Goal: Transaction & Acquisition: Book appointment/travel/reservation

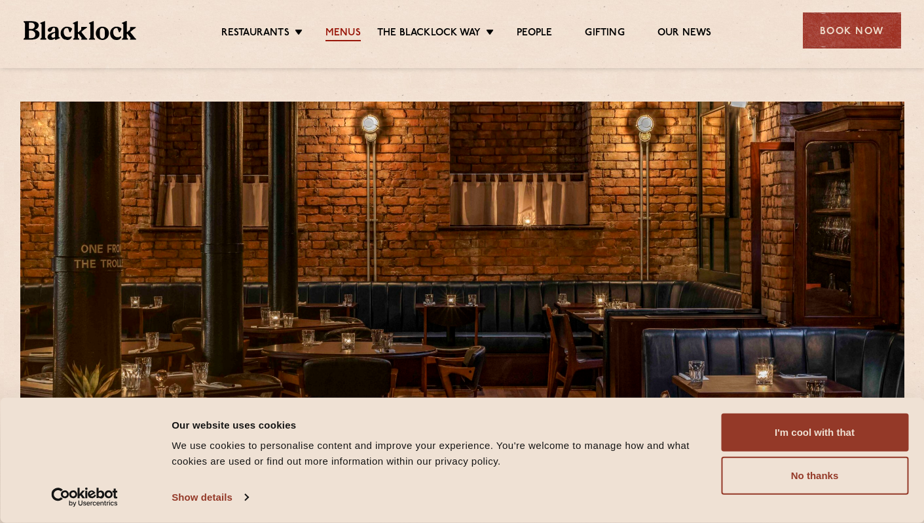
click at [339, 32] on link "Menus" at bounding box center [343, 34] width 35 height 14
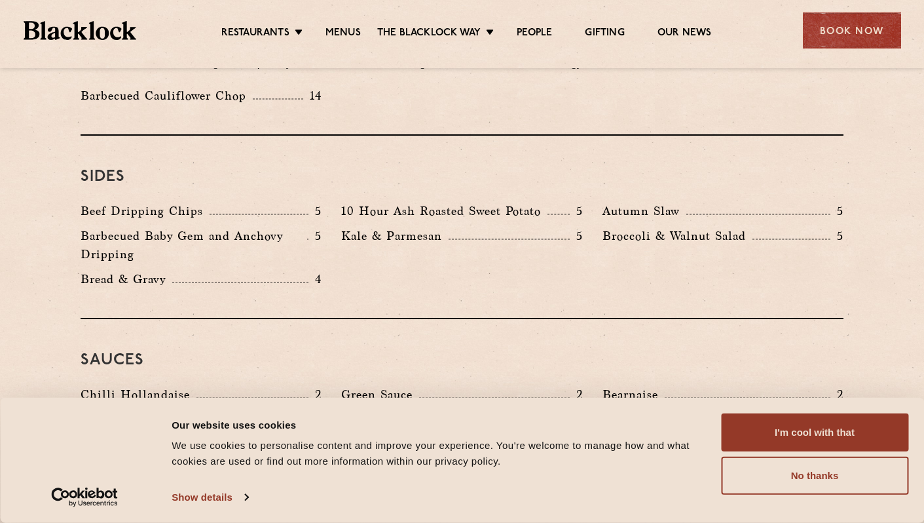
scroll to position [1949, 0]
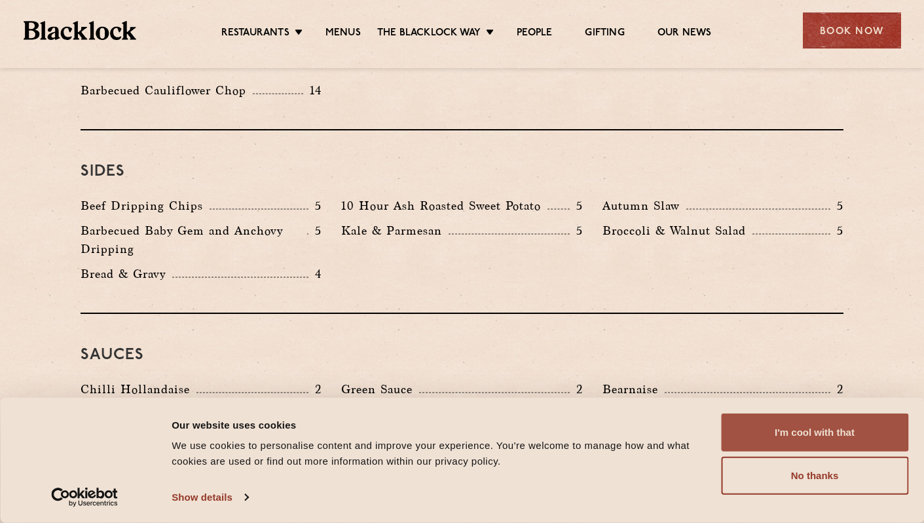
click at [807, 436] on button "I'm cool with that" at bounding box center [814, 432] width 187 height 38
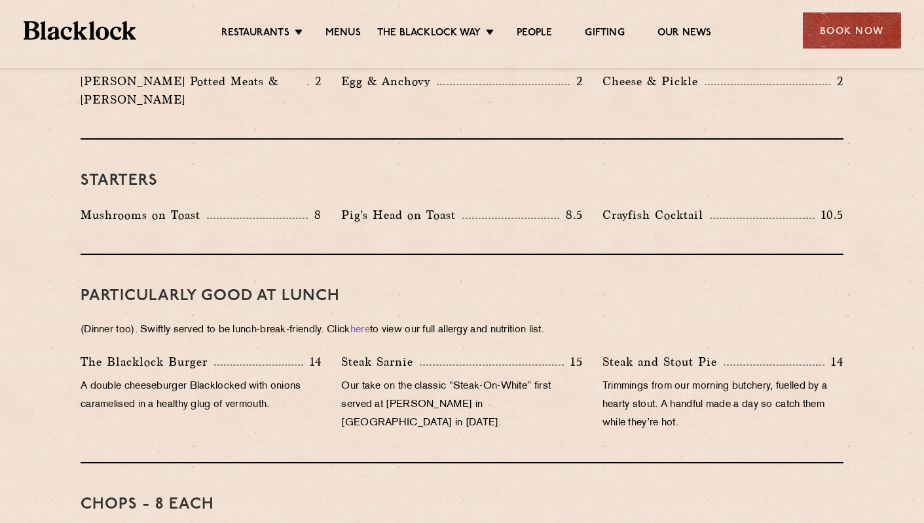
scroll to position [0, 0]
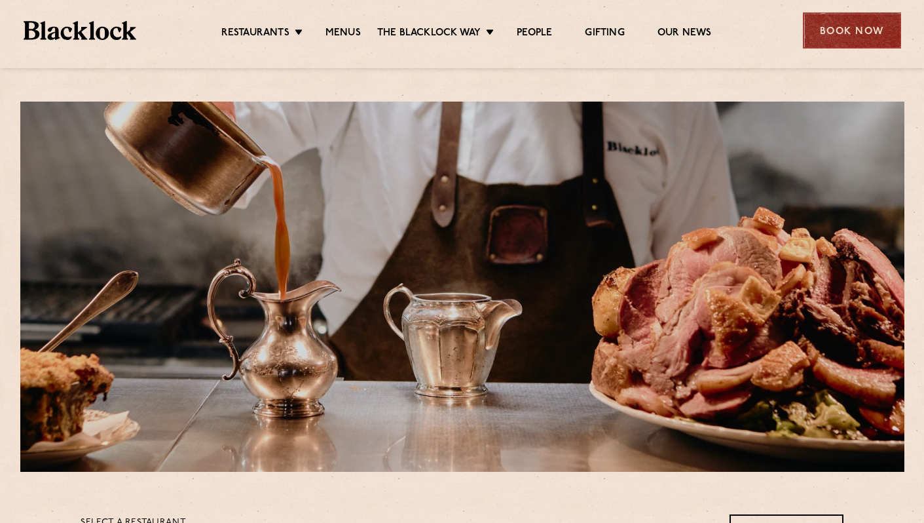
click at [825, 25] on div "Book Now" at bounding box center [852, 30] width 98 height 36
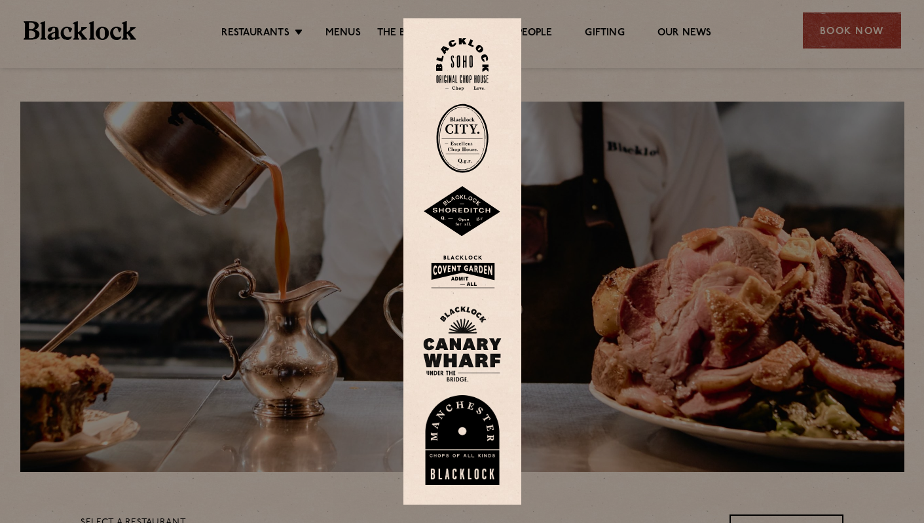
click at [486, 423] on img at bounding box center [462, 440] width 79 height 90
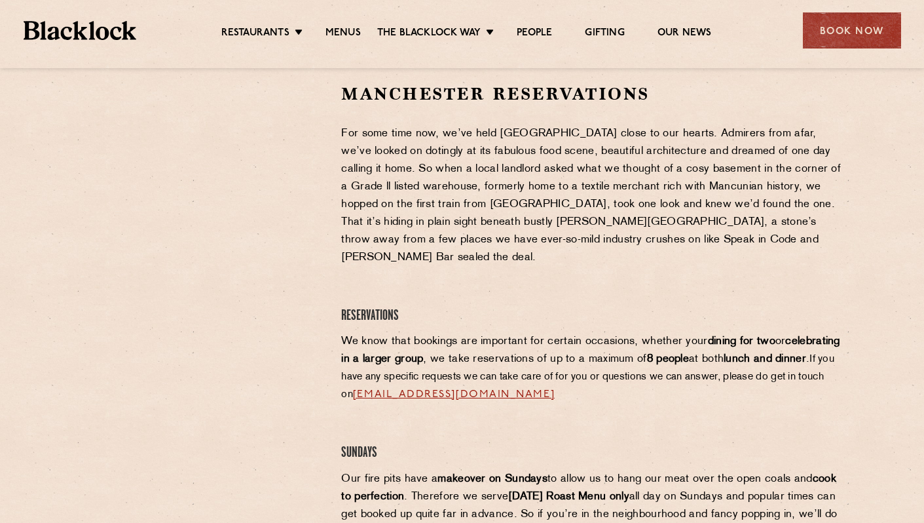
scroll to position [414, 0]
